Goal: Register for event/course

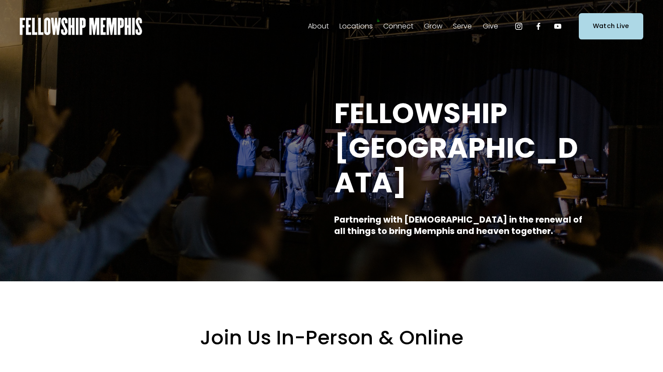
click at [0, 0] on span "Events" at bounding box center [0, 0] width 0 height 0
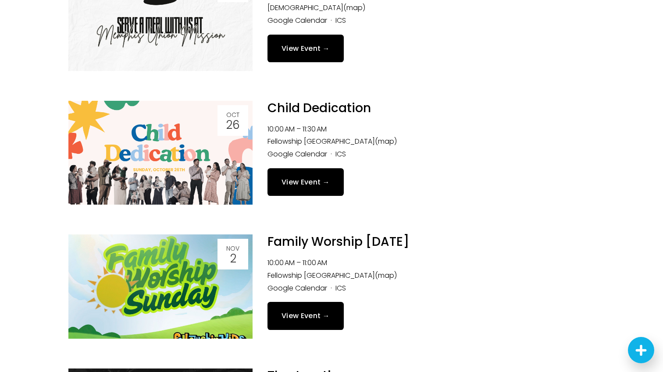
scroll to position [869, 0]
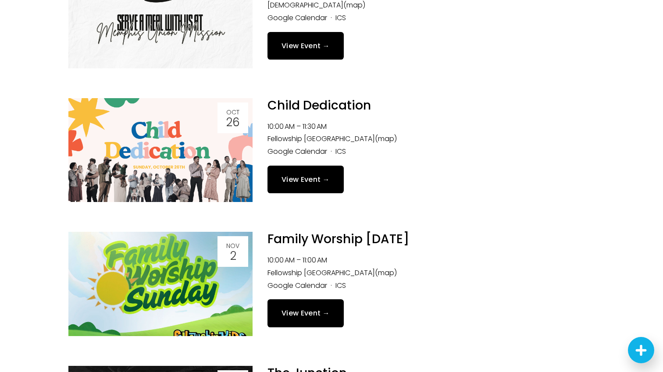
click at [288, 183] on link "View Event →" at bounding box center [306, 180] width 76 height 28
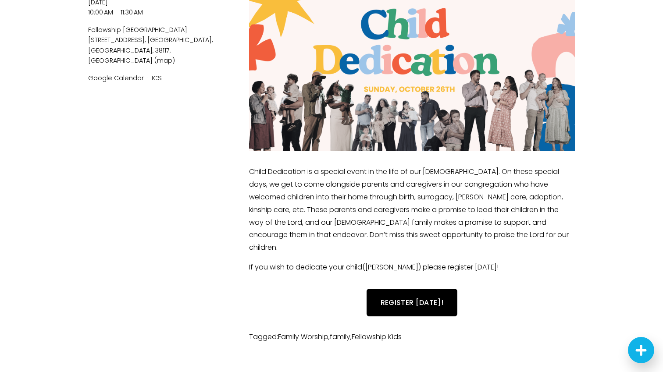
scroll to position [157, 0]
